Goal: Browse casually

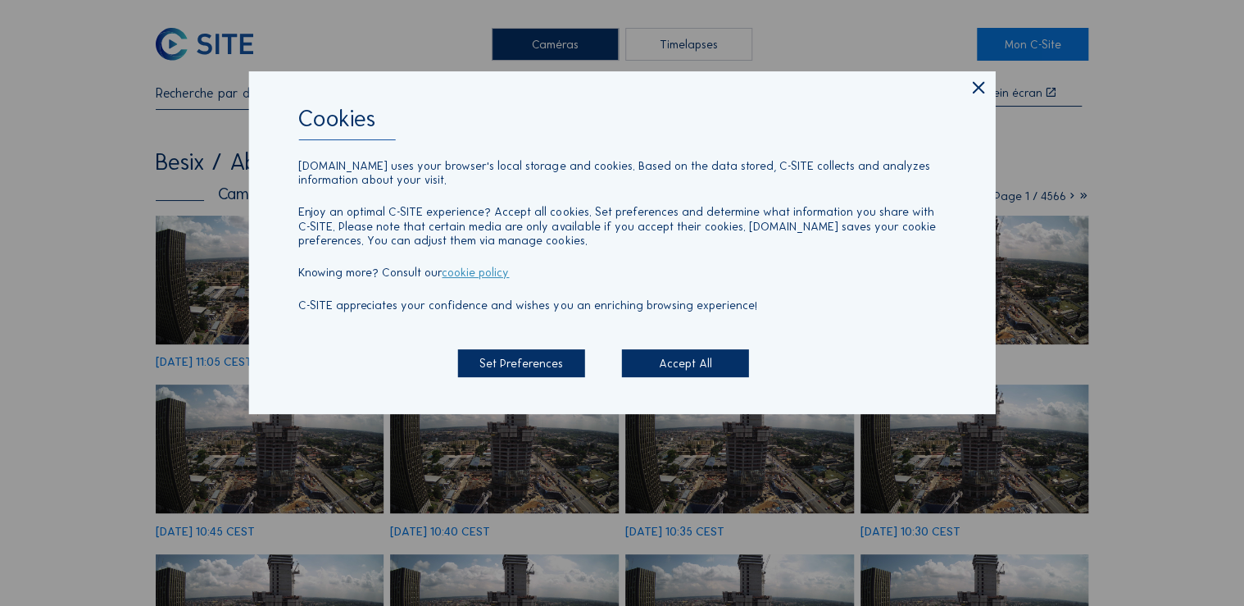
click at [971, 87] on icon at bounding box center [978, 88] width 20 height 21
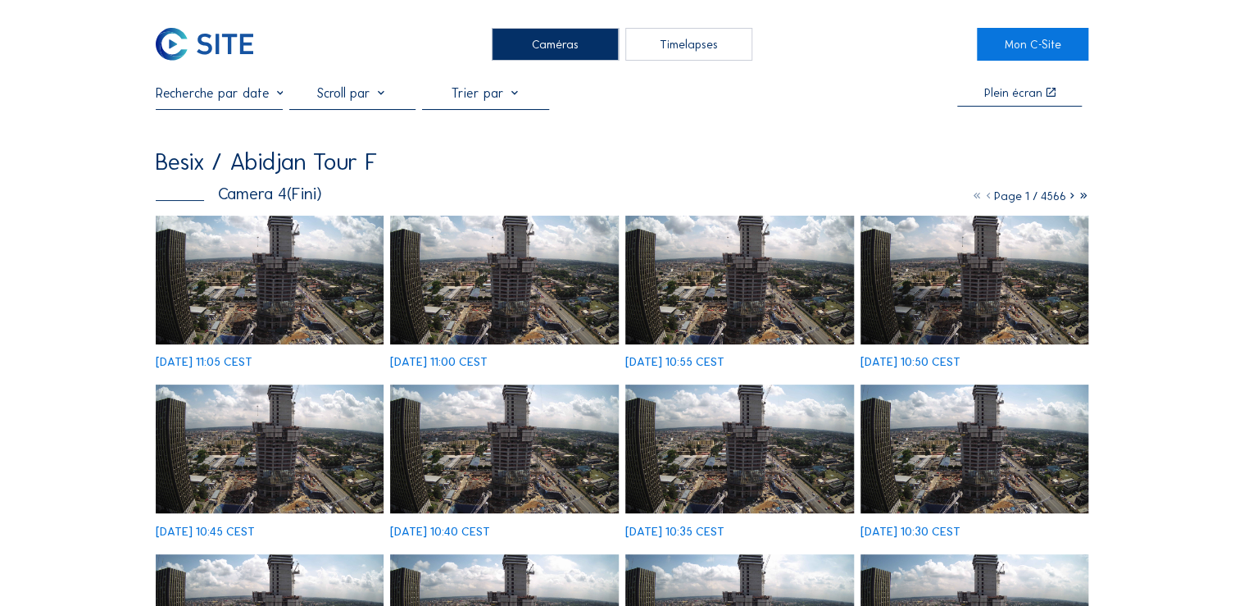
click at [569, 55] on div "Caméras" at bounding box center [555, 44] width 127 height 33
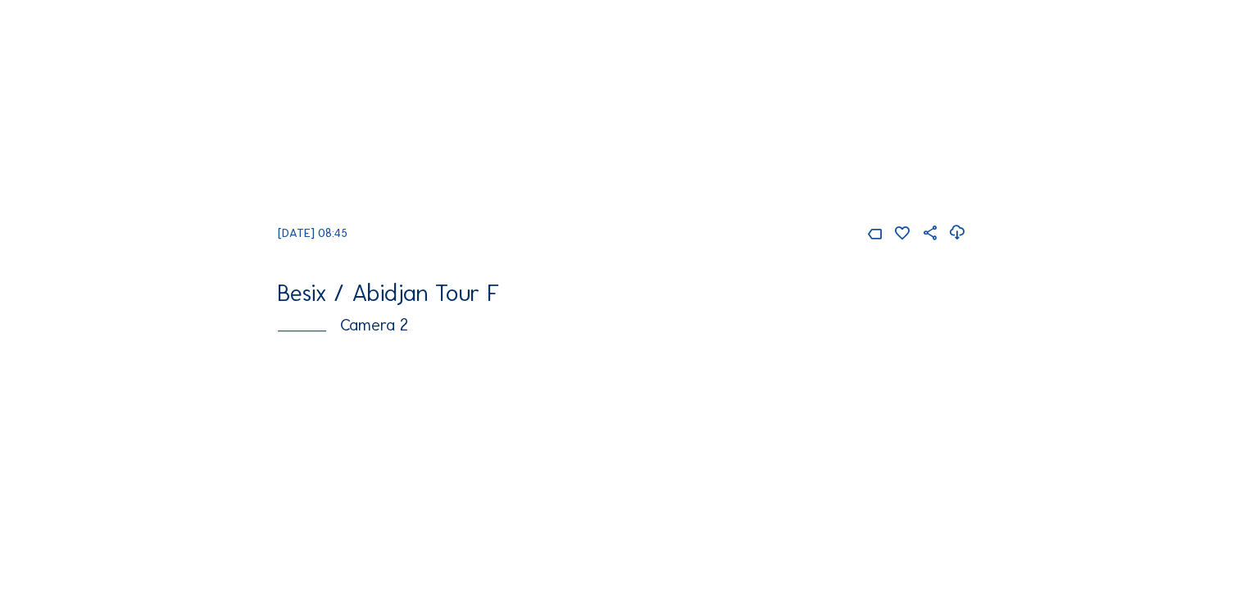
scroll to position [452, 0]
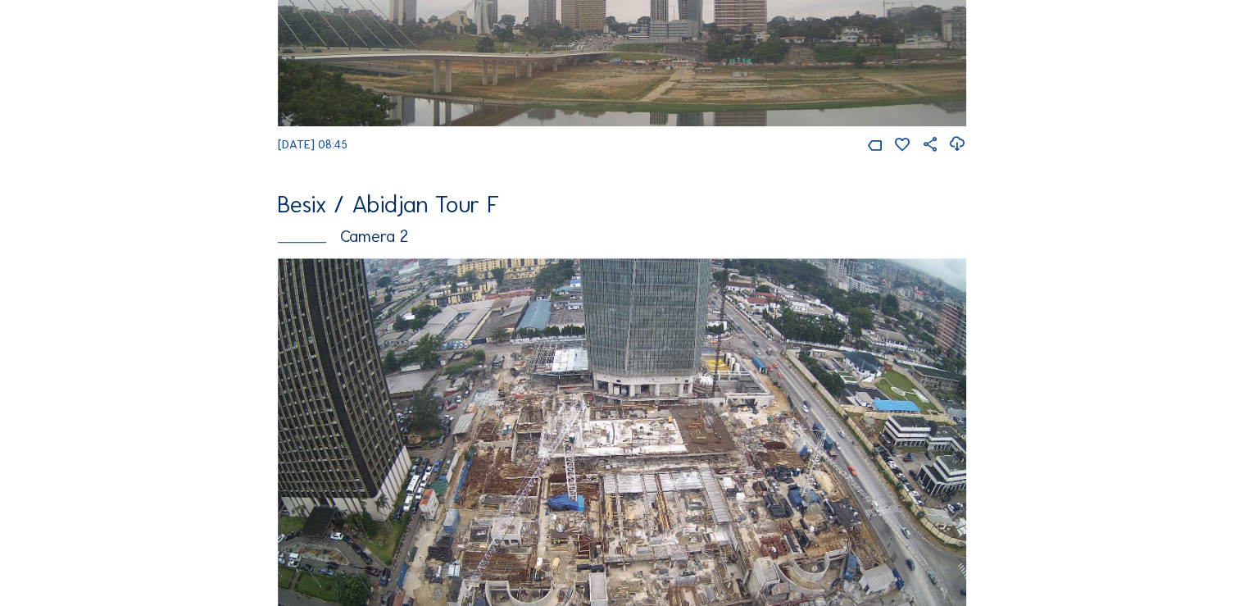
click at [649, 467] on img at bounding box center [621, 451] width 687 height 387
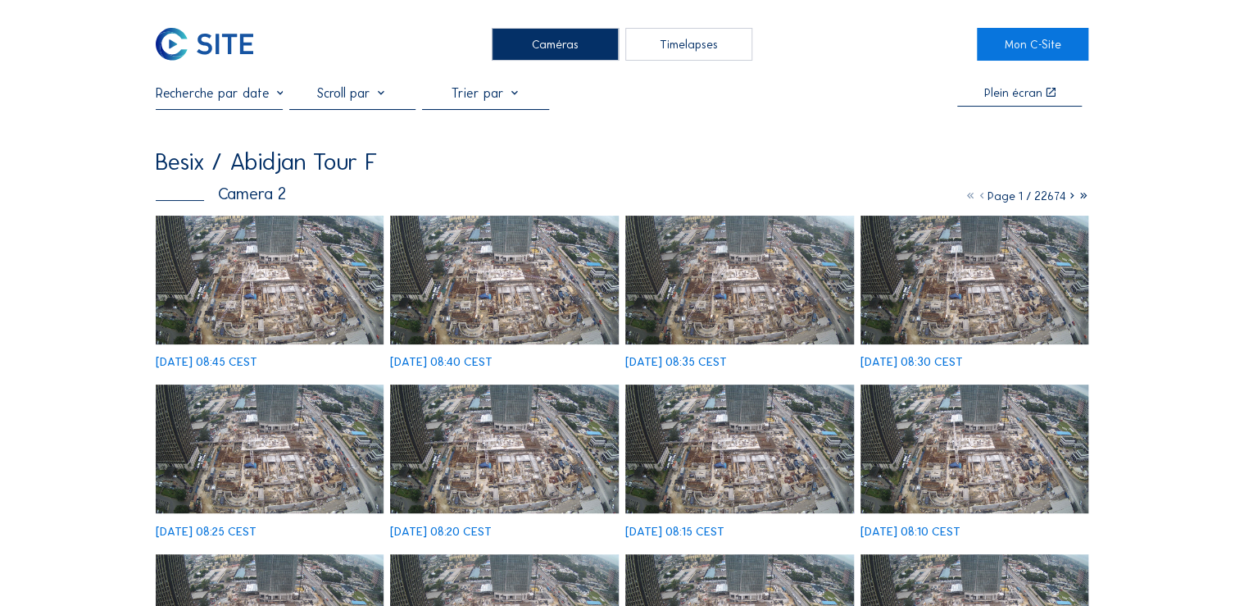
click at [315, 296] on img at bounding box center [270, 280] width 229 height 129
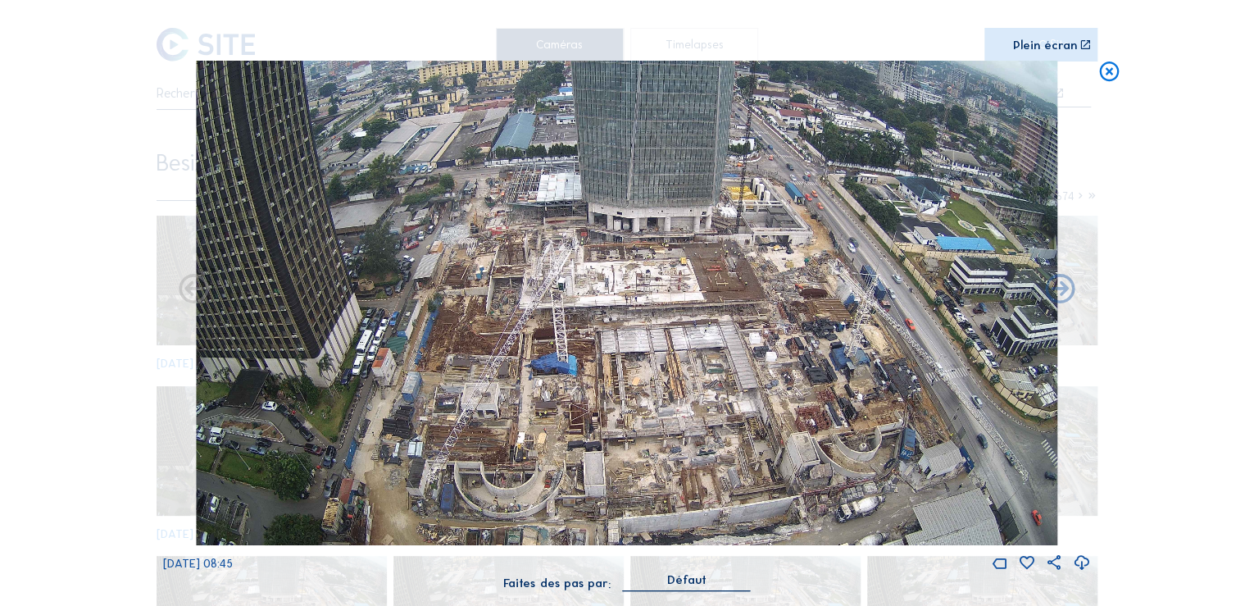
click at [823, 360] on img at bounding box center [626, 303] width 861 height 484
click at [777, 391] on img at bounding box center [626, 303] width 861 height 484
click at [1087, 47] on div "Scroll pour voyager dans le temps | Appuie sur le 'Alt' Bouton + Scroll pour Zo…" at bounding box center [627, 303] width 1254 height 606
click at [1082, 45] on icon at bounding box center [1084, 44] width 11 height 11
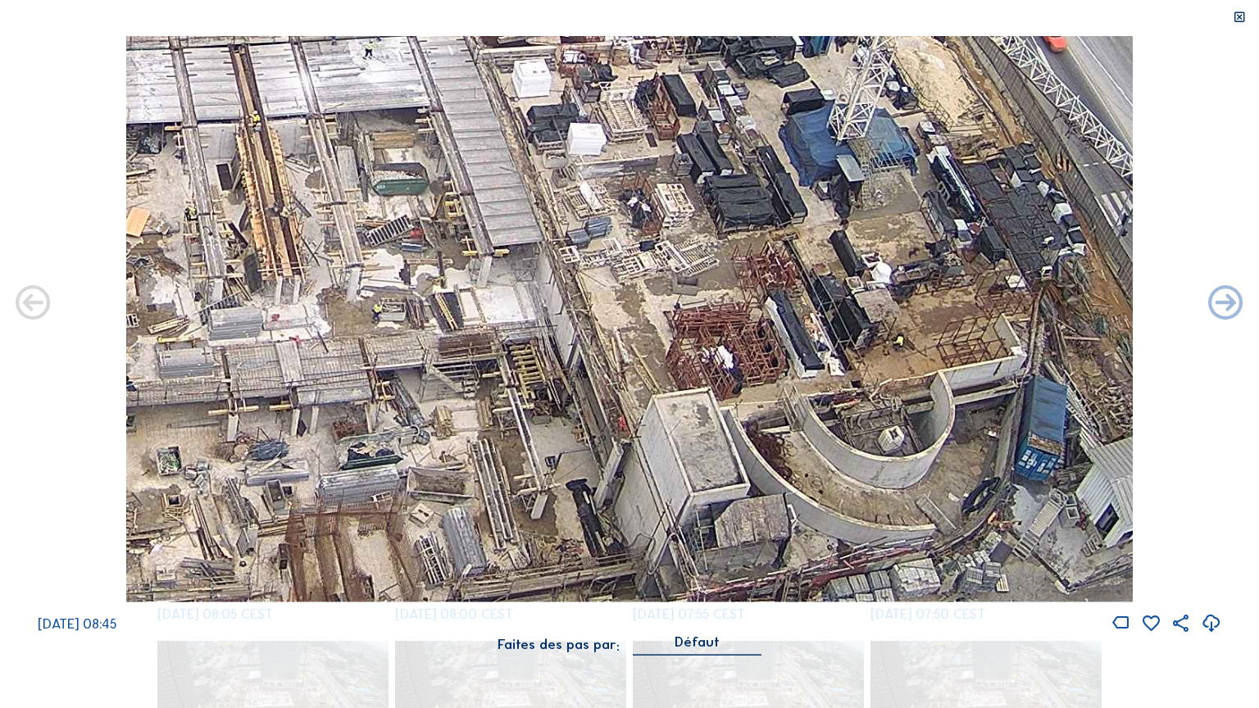
drag, startPoint x: 851, startPoint y: 233, endPoint x: 733, endPoint y: 189, distance: 125.7
click at [734, 189] on img at bounding box center [629, 319] width 1007 height 566
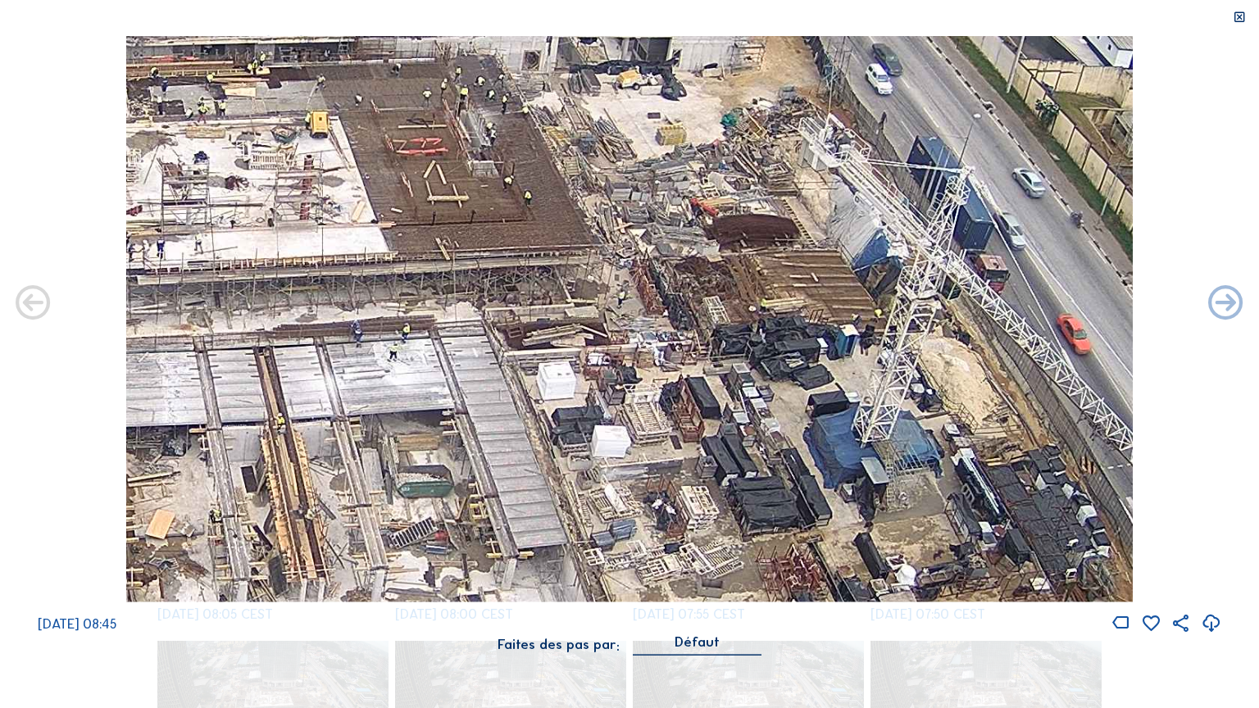
drag, startPoint x: 725, startPoint y: 364, endPoint x: 765, endPoint y: 682, distance: 320.4
click at [765, 605] on div "Scroll pour voyager dans le temps | Appuie sur le 'Alt' Bouton + Scroll pour Zo…" at bounding box center [629, 354] width 1259 height 708
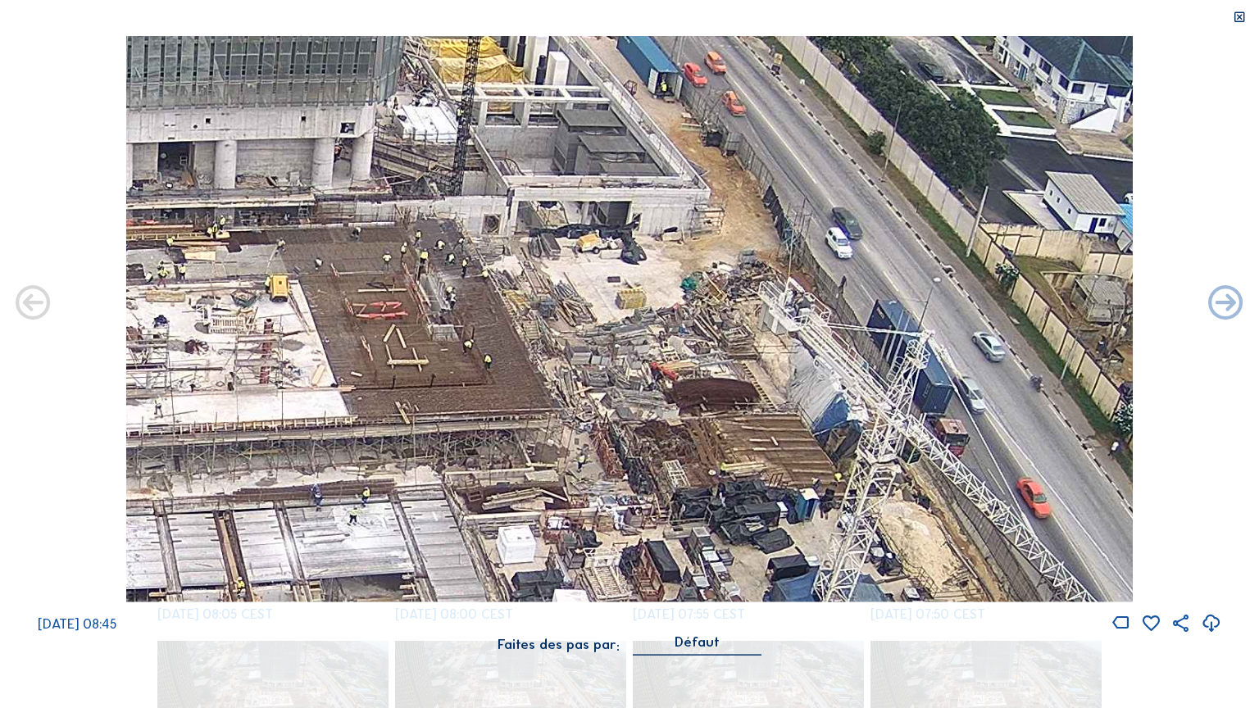
drag, startPoint x: 802, startPoint y: 518, endPoint x: 763, endPoint y: 683, distance: 169.3
click at [763, 605] on div "Scroll pour voyager dans le temps | Appuie sur le 'Alt' Bouton + Scroll pour Zo…" at bounding box center [629, 354] width 1259 height 708
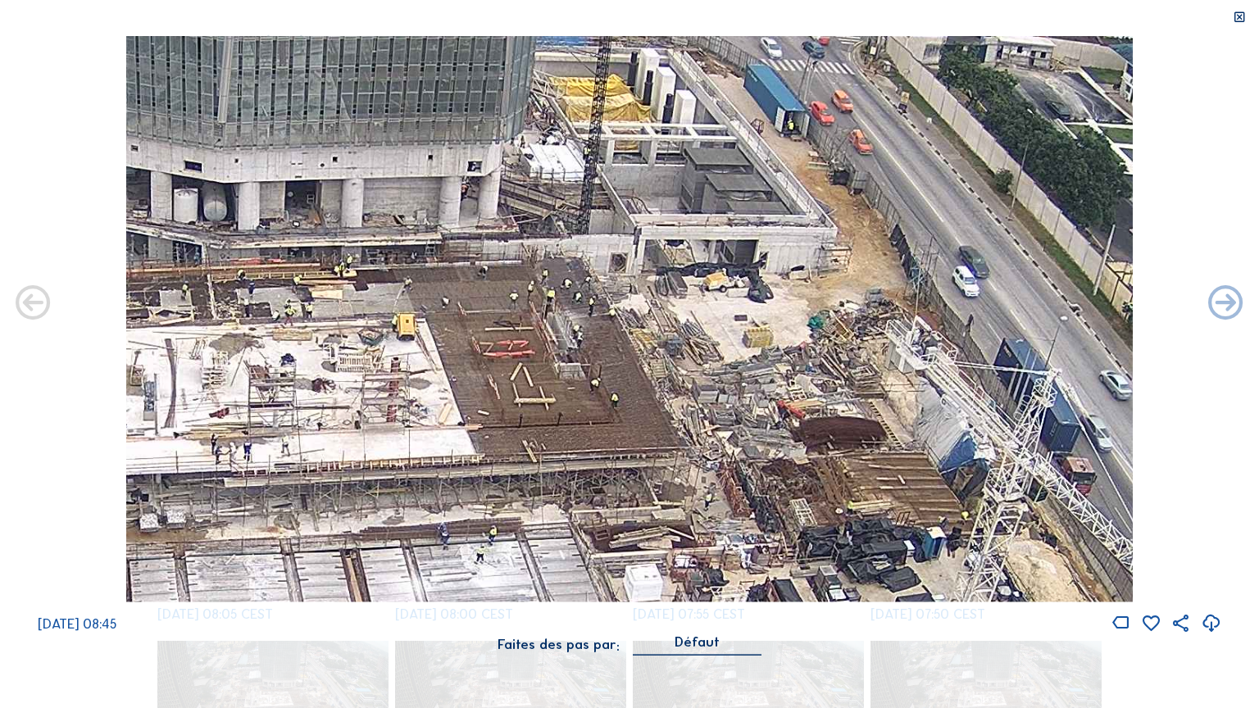
drag, startPoint x: 561, startPoint y: 514, endPoint x: 687, endPoint y: 551, distance: 131.7
click at [687, 551] on img at bounding box center [629, 319] width 1007 height 566
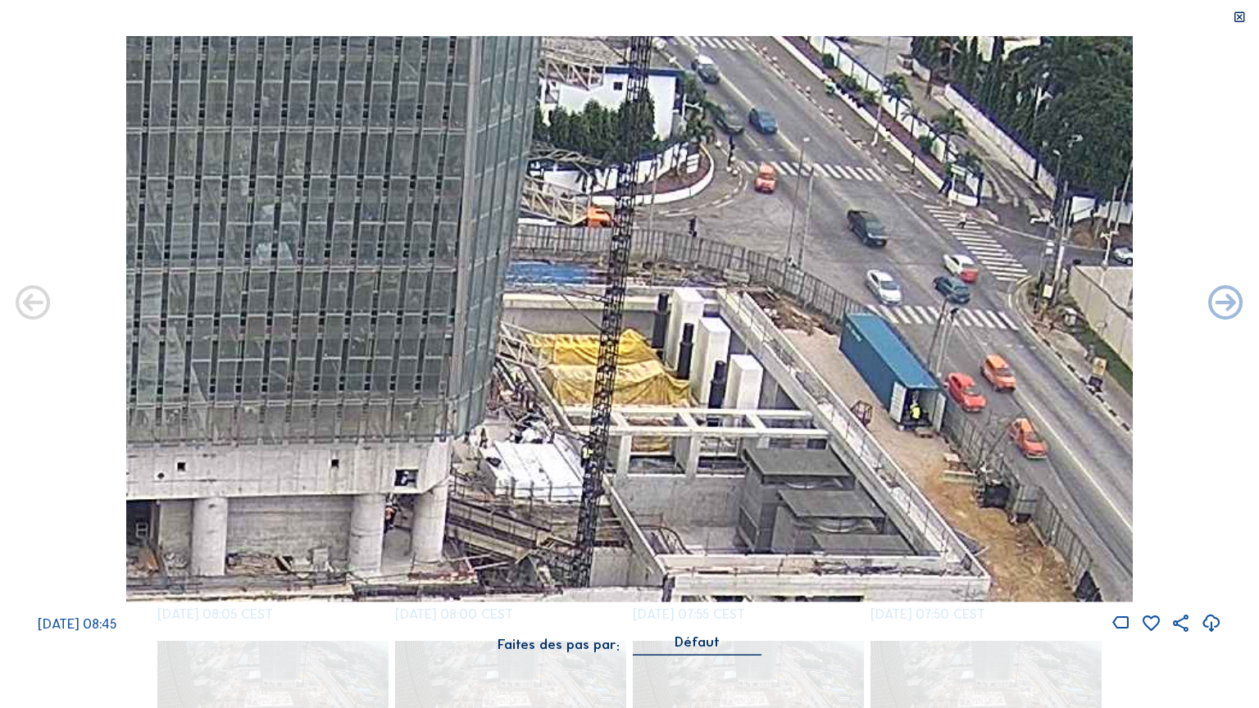
drag, startPoint x: 701, startPoint y: 212, endPoint x: 792, endPoint y: 707, distance: 503.1
click at [792, 605] on div "Scroll pour voyager dans le temps | Appuie sur le 'Alt' Bouton + Scroll pour Zo…" at bounding box center [629, 354] width 1259 height 708
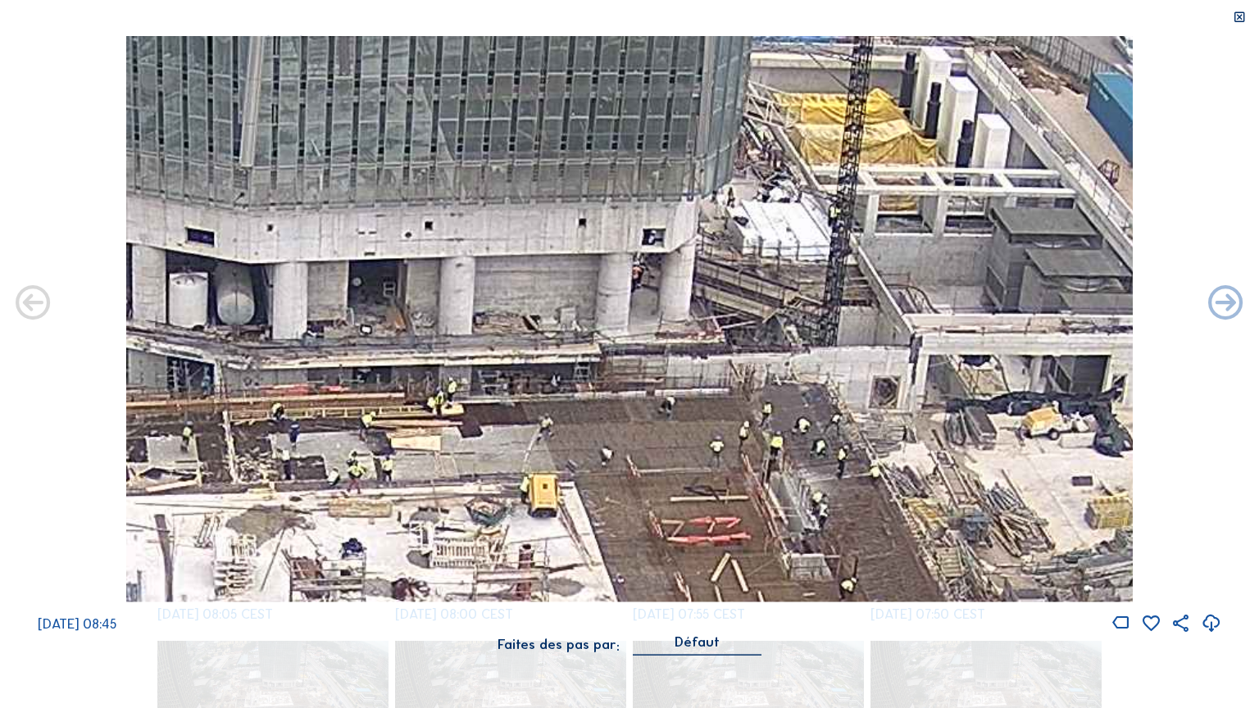
drag, startPoint x: 597, startPoint y: 502, endPoint x: 844, endPoint y: 261, distance: 345.4
click at [844, 261] on img at bounding box center [629, 319] width 1007 height 566
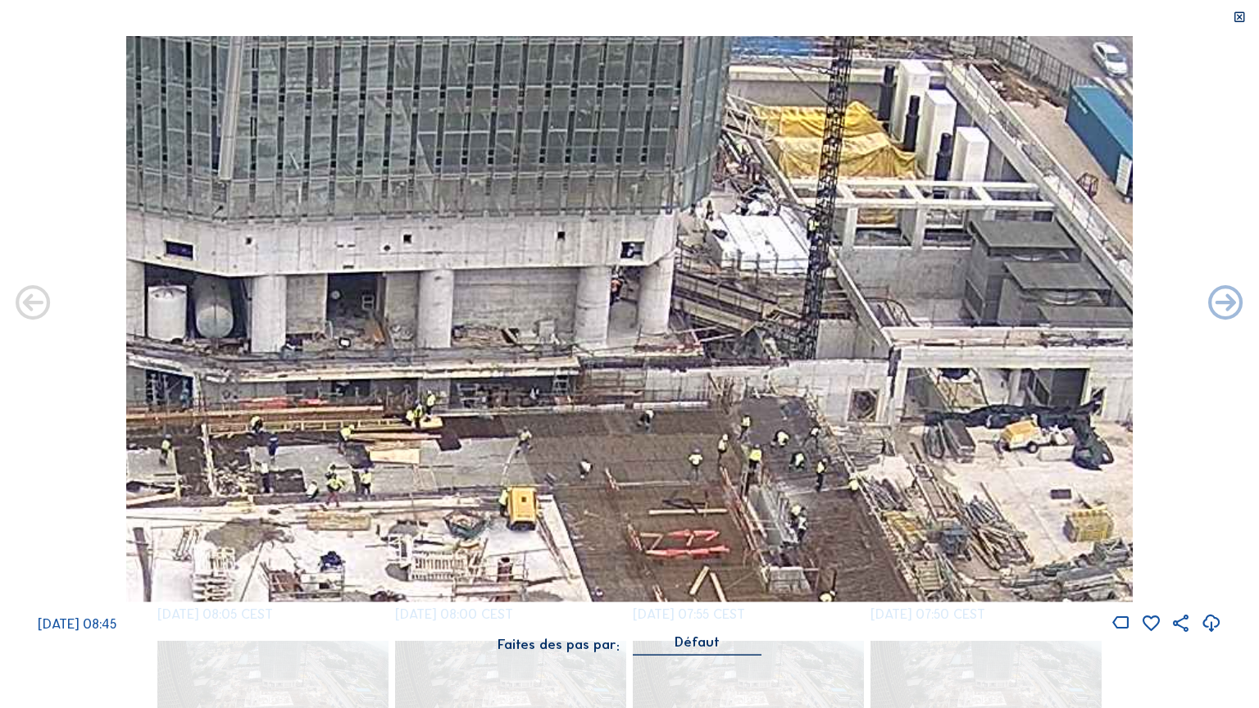
drag, startPoint x: 834, startPoint y: 368, endPoint x: 813, endPoint y: 381, distance: 25.0
click at [813, 381] on img at bounding box center [629, 319] width 1007 height 566
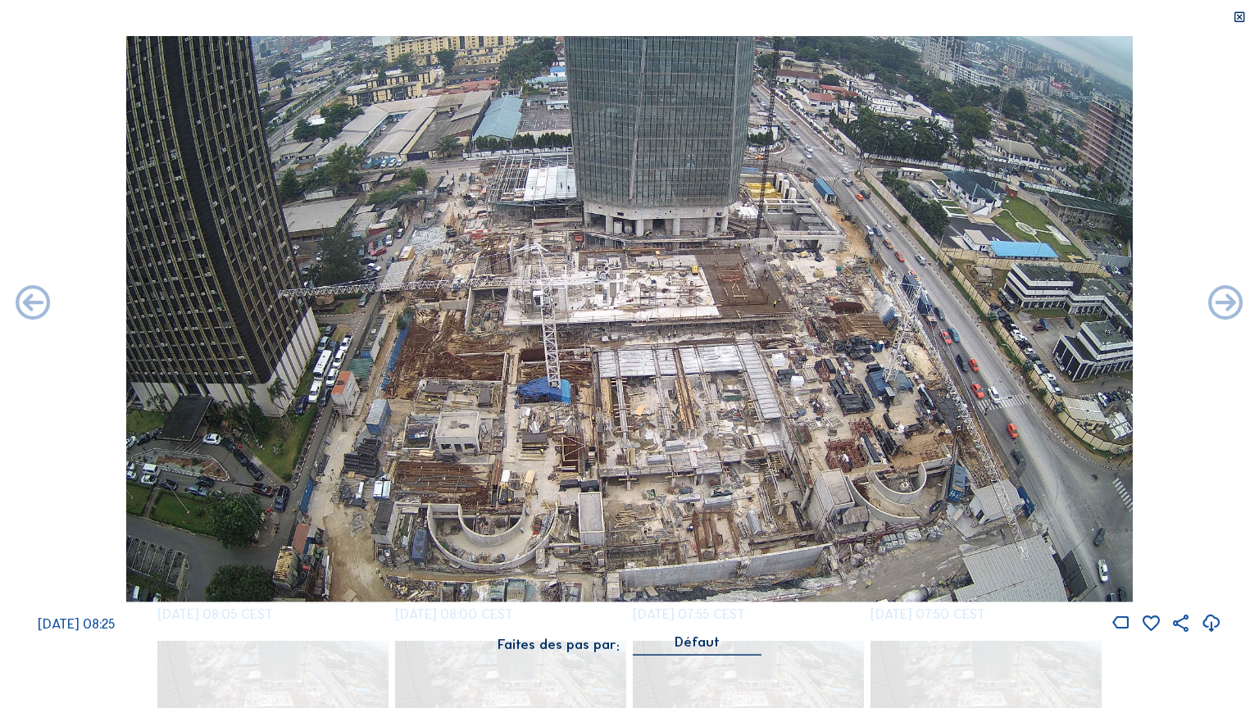
click at [1238, 19] on icon at bounding box center [1239, 18] width 14 height 14
